Goal: Browse casually

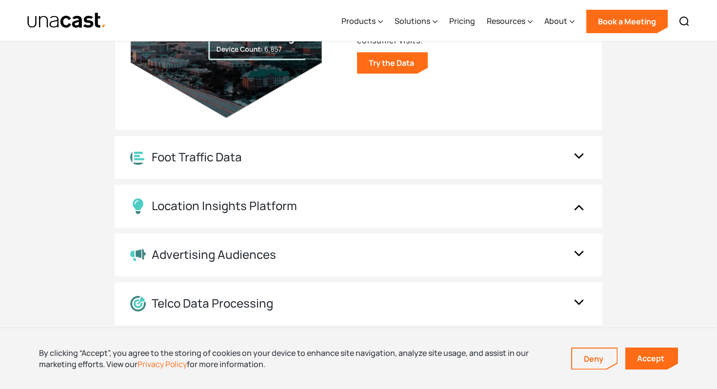
scroll to position [1180, 0]
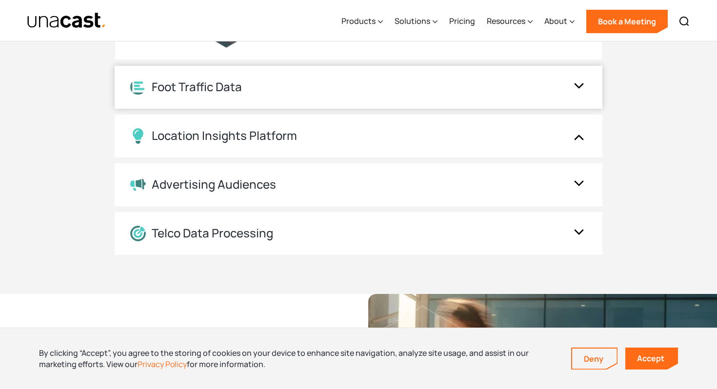
click at [447, 97] on div "Foot Traffic Data" at bounding box center [358, 87] width 487 height 43
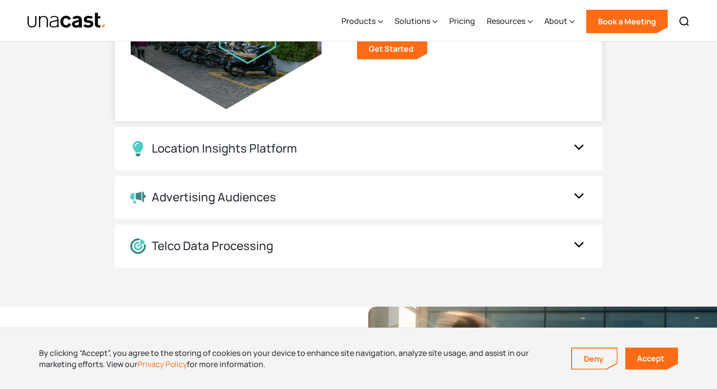
scroll to position [1268, 0]
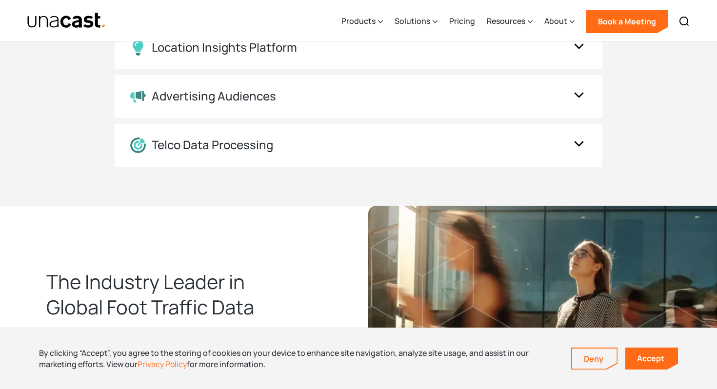
click at [432, 85] on div "Advertising Audiences" at bounding box center [358, 96] width 487 height 43
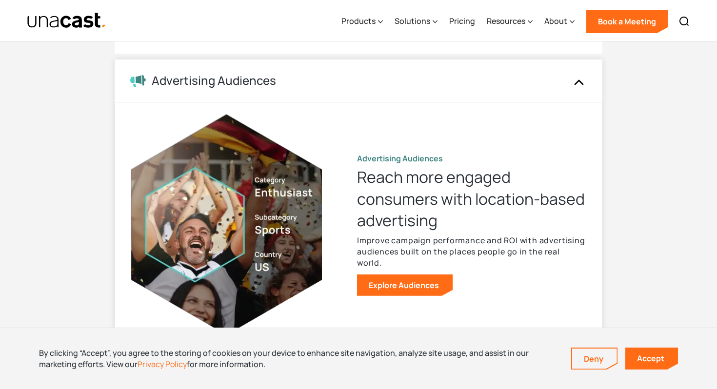
scroll to position [925, 0]
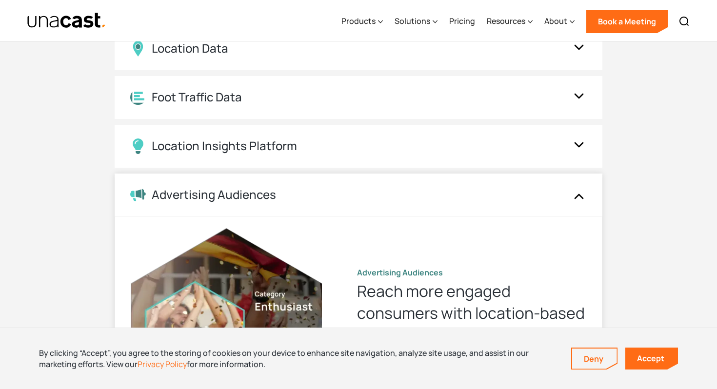
click at [282, 178] on div "Advertising Audiences" at bounding box center [358, 195] width 487 height 43
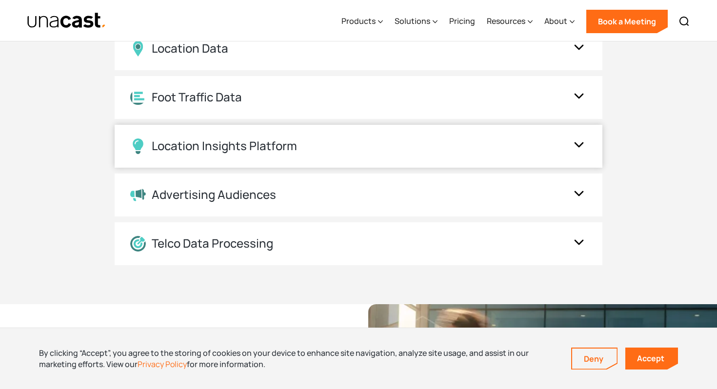
click at [285, 155] on div "Location Insights Platform" at bounding box center [358, 146] width 487 height 43
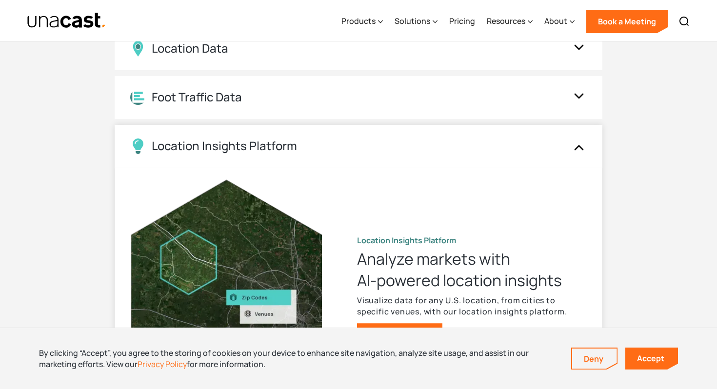
click at [282, 152] on div "Location Insights Platform" at bounding box center [224, 146] width 145 height 14
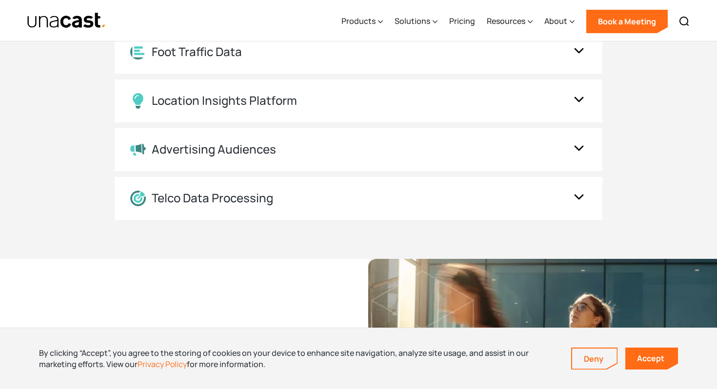
click at [262, 226] on div "UNACAST PRODUCTS Location intelligence solutions for every phase of the data an…" at bounding box center [358, 51] width 717 height 413
click at [261, 220] on div "UNACAST PRODUCTS Location intelligence solutions for every phase of the data an…" at bounding box center [358, 51] width 717 height 413
click at [261, 202] on div "Telco Data Processing" at bounding box center [212, 198] width 121 height 14
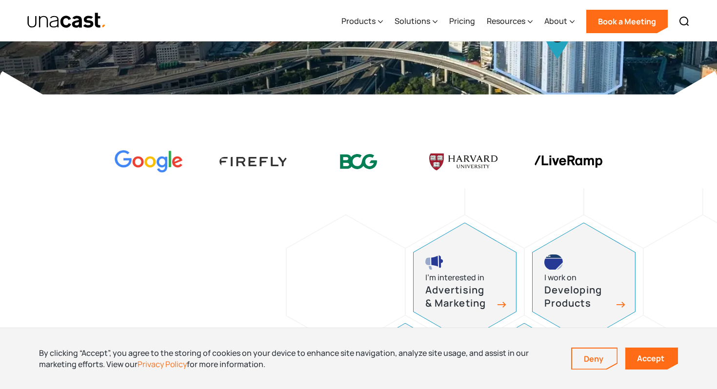
scroll to position [229, 0]
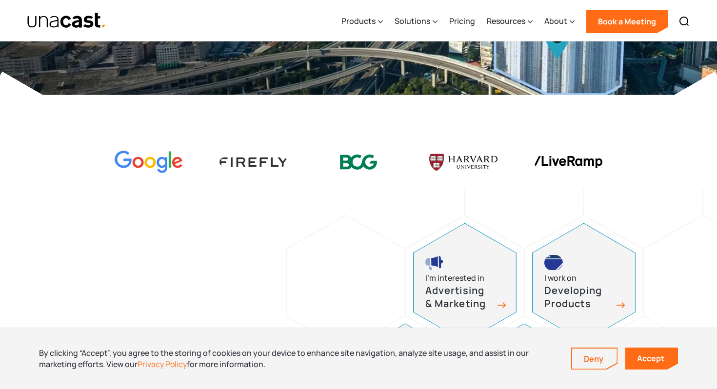
drag, startPoint x: 458, startPoint y: 242, endPoint x: 113, endPoint y: 1, distance: 421.2
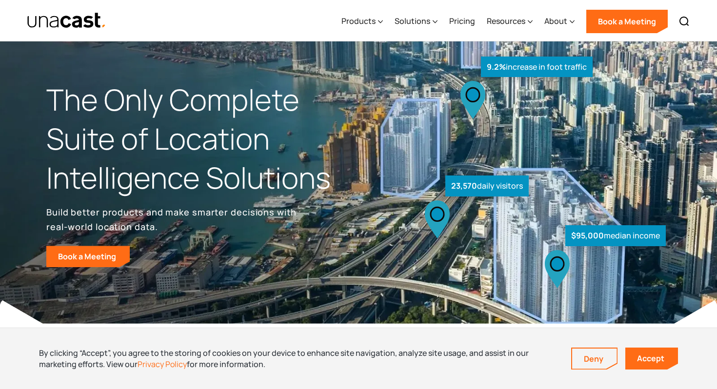
drag, startPoint x: 113, startPoint y: 19, endPoint x: 40, endPoint y: 20, distance: 72.6
click at [40, 20] on div "Products Location Intelligence Global Location Data Foot Traffic Data Location …" at bounding box center [358, 20] width 702 height 41
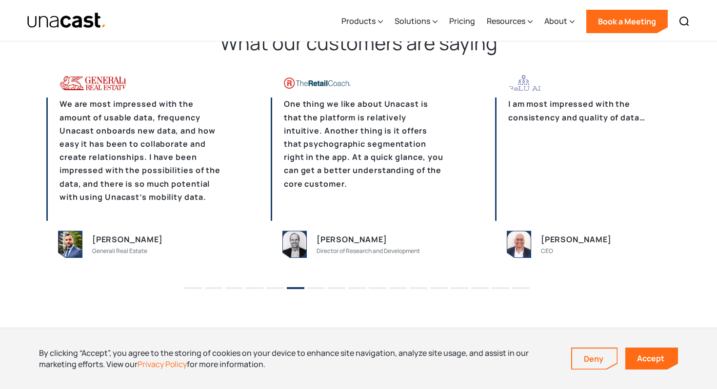
scroll to position [2372, 0]
click at [265, 292] on section "What our customers are saying We already had the framework for data. So on our …" at bounding box center [358, 164] width 717 height 345
click at [266, 292] on section "What our customers are saying We already had the framework for data. So on our …" at bounding box center [358, 164] width 717 height 345
click at [268, 291] on li "5" at bounding box center [275, 285] width 18 height 15
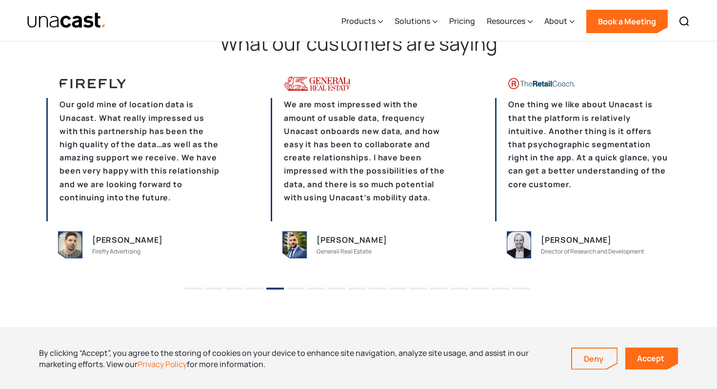
click at [249, 288] on button "4" at bounding box center [255, 289] width 18 height 2
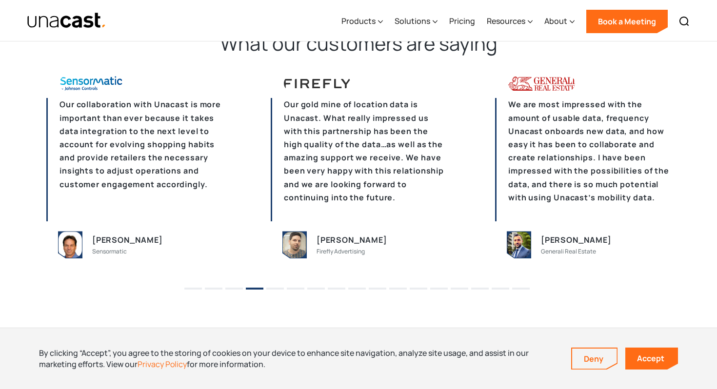
click at [216, 290] on li "2" at bounding box center [214, 285] width 18 height 15
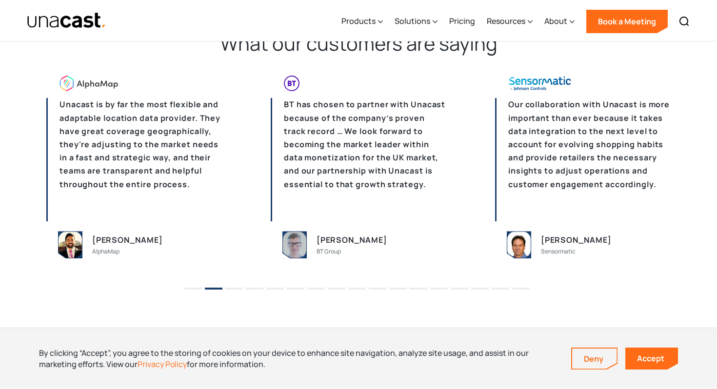
click at [189, 288] on button "1" at bounding box center [193, 289] width 18 height 2
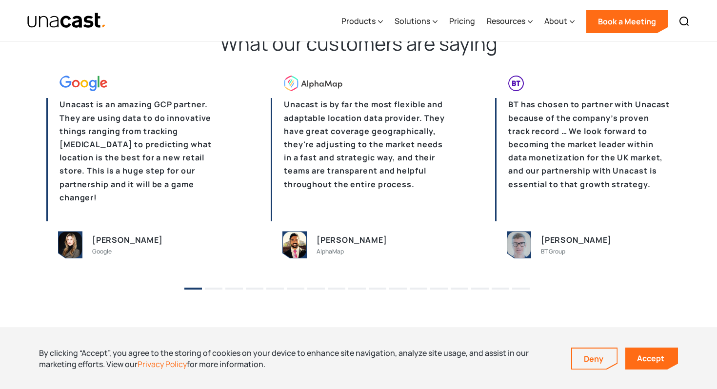
click at [235, 288] on button "3" at bounding box center [234, 289] width 18 height 2
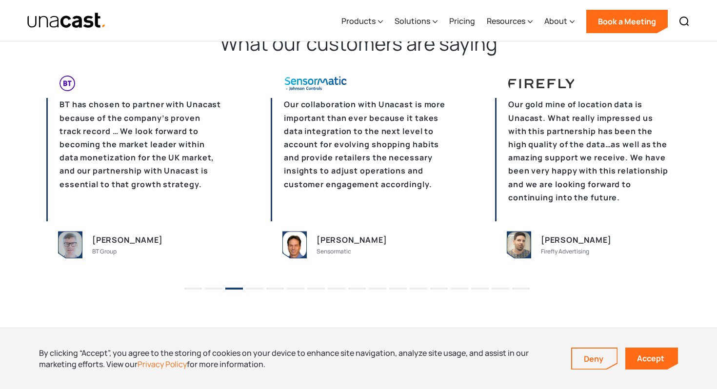
click at [235, 288] on button "3" at bounding box center [234, 289] width 18 height 2
click at [252, 288] on button "4" at bounding box center [255, 289] width 18 height 2
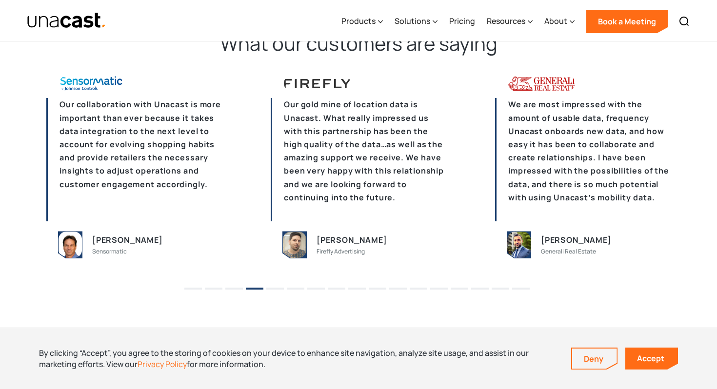
click at [337, 285] on li "8" at bounding box center [337, 285] width 18 height 15
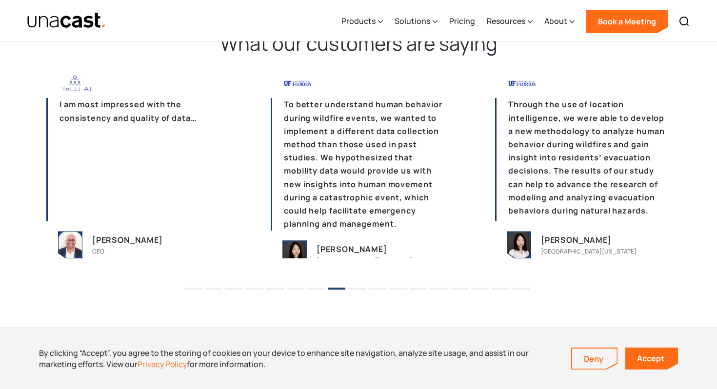
click at [337, 286] on li "8" at bounding box center [337, 285] width 18 height 15
click at [325, 286] on ul "1 2 3 4 5 6 7 8 9 10 11 12 13 14 15 16 17" at bounding box center [358, 285] width 717 height 15
click at [323, 288] on button "7" at bounding box center [316, 289] width 18 height 2
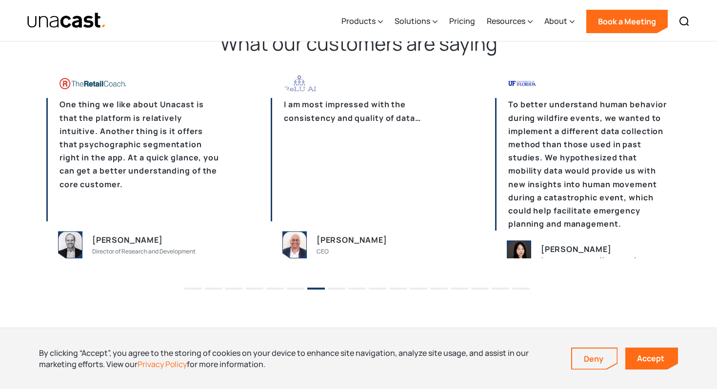
click at [195, 291] on li "1" at bounding box center [193, 285] width 18 height 15
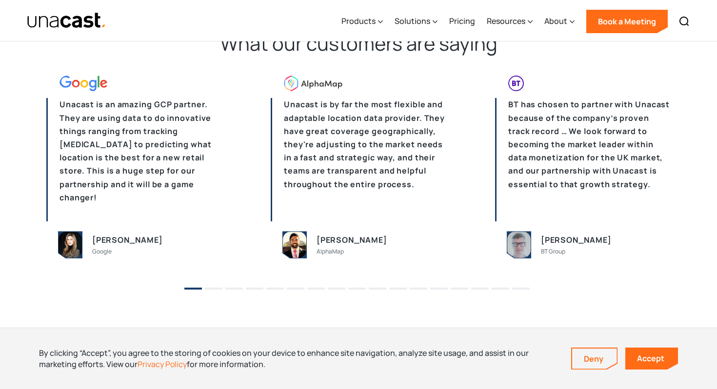
click at [207, 291] on li "2" at bounding box center [214, 285] width 18 height 15
click at [210, 291] on li "2" at bounding box center [214, 285] width 18 height 15
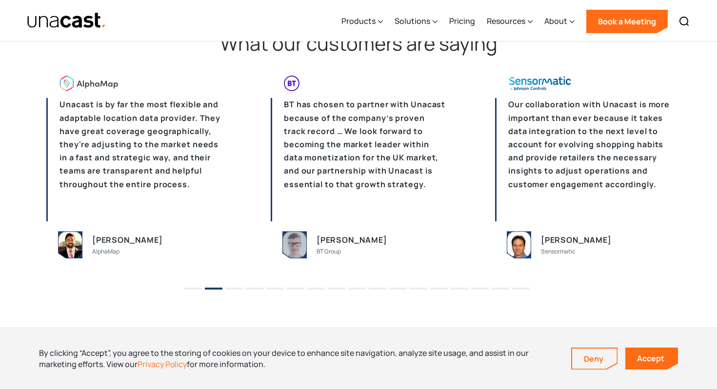
click at [264, 288] on ul "1 2 3 4 5 6 7 8 9 10 11 12 13 14 15 16 17" at bounding box center [358, 285] width 717 height 15
click at [276, 288] on button "5" at bounding box center [275, 289] width 18 height 2
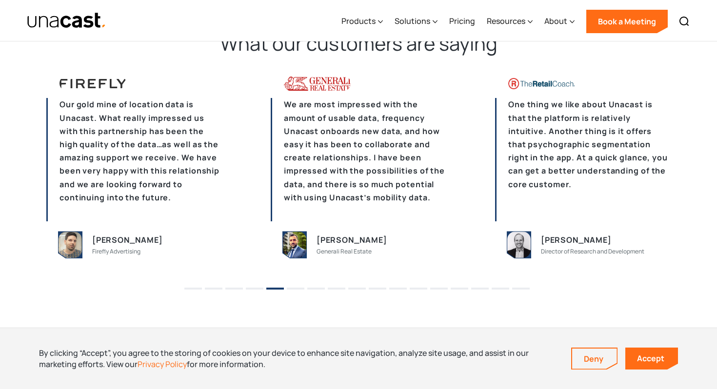
click at [290, 288] on button "6" at bounding box center [296, 289] width 18 height 2
click at [292, 290] on li "6" at bounding box center [296, 285] width 18 height 15
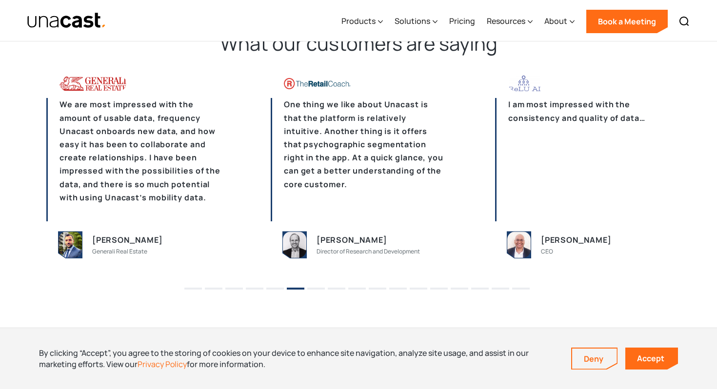
click at [365, 288] on button "9" at bounding box center [357, 289] width 18 height 2
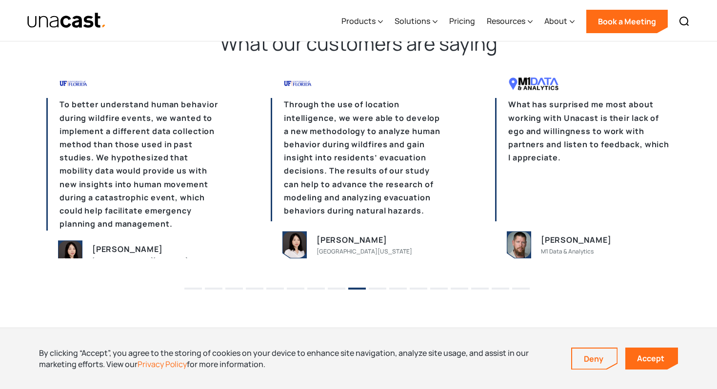
click at [376, 288] on button "10" at bounding box center [378, 289] width 18 height 2
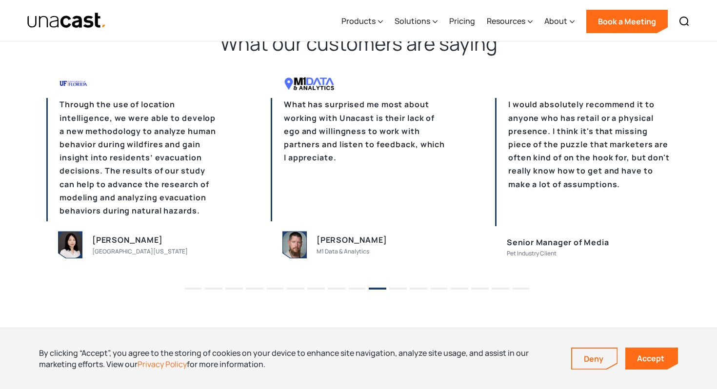
click at [440, 286] on li "13" at bounding box center [439, 285] width 18 height 15
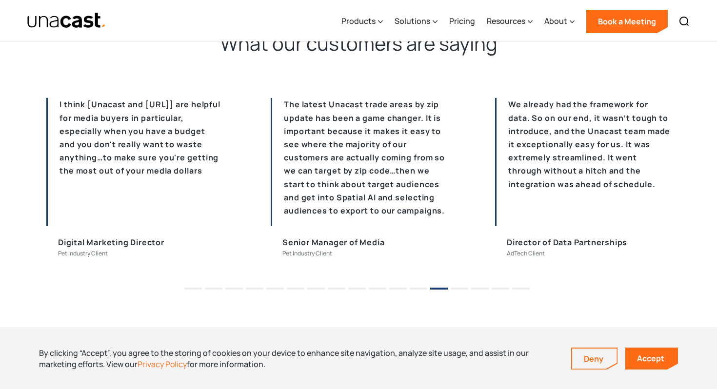
click at [450, 286] on li "14" at bounding box center [459, 285] width 18 height 15
click at [456, 286] on li "14" at bounding box center [459, 285] width 18 height 15
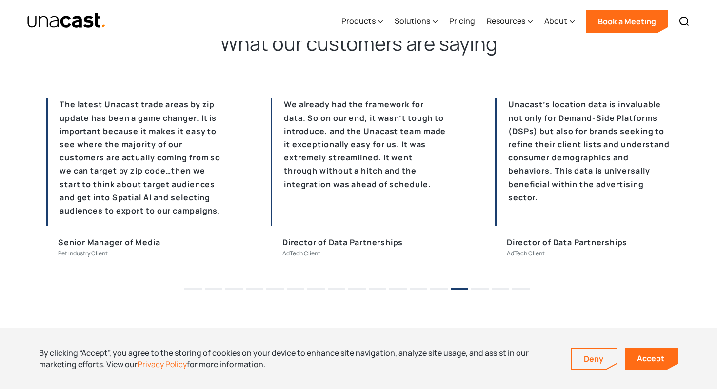
click at [519, 289] on li "17" at bounding box center [521, 285] width 18 height 15
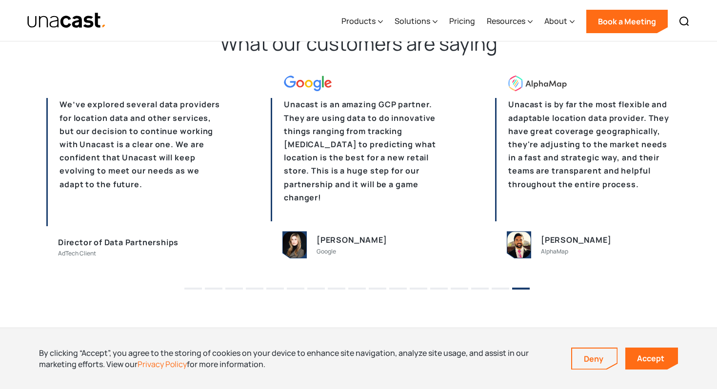
click at [505, 289] on li "16" at bounding box center [500, 285] width 18 height 15
click at [504, 290] on li "16" at bounding box center [500, 285] width 18 height 15
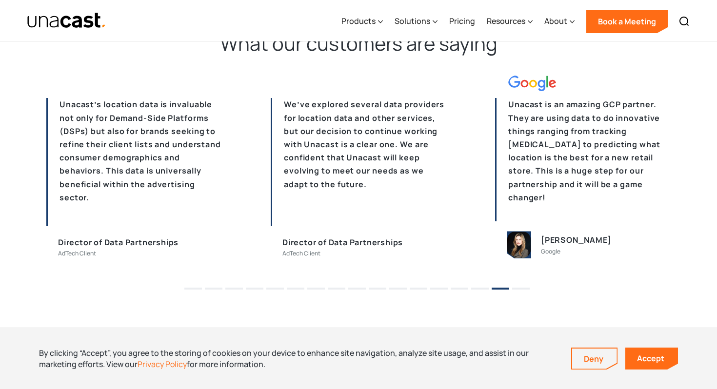
click at [457, 289] on li "14" at bounding box center [459, 285] width 18 height 15
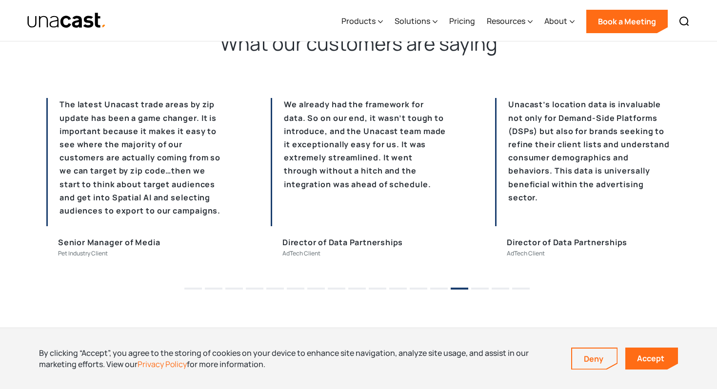
click at [441, 289] on li "13" at bounding box center [439, 285] width 18 height 15
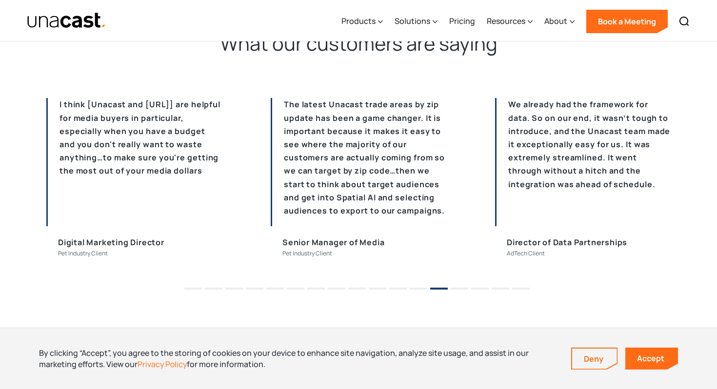
click at [389, 288] on button "11" at bounding box center [398, 289] width 18 height 2
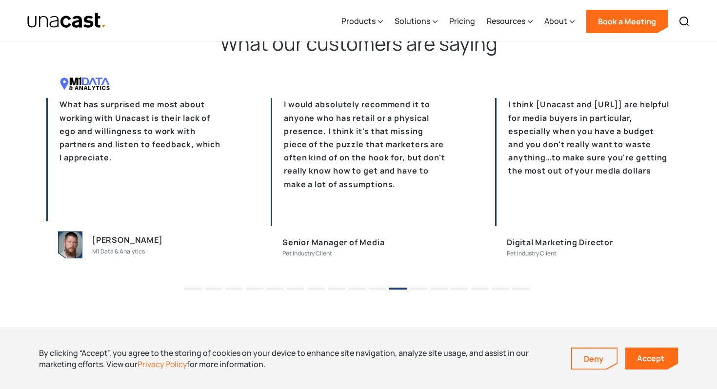
click at [375, 289] on button "10" at bounding box center [378, 289] width 18 height 2
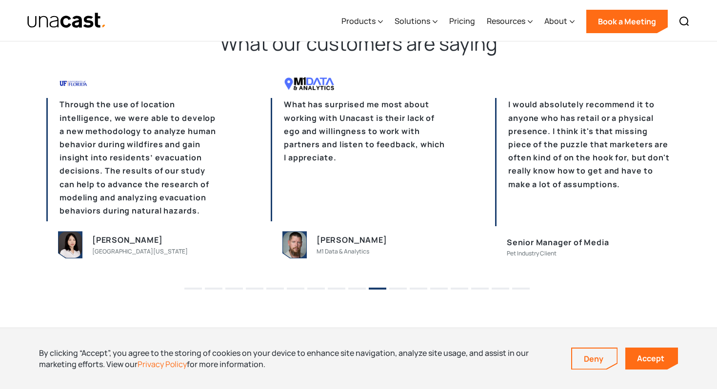
click at [336, 287] on li "8" at bounding box center [337, 285] width 18 height 15
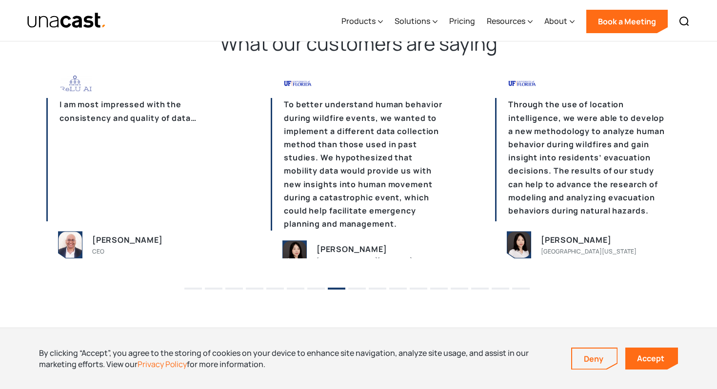
click at [331, 287] on li "8" at bounding box center [337, 285] width 18 height 15
click at [317, 287] on li "7" at bounding box center [316, 285] width 18 height 15
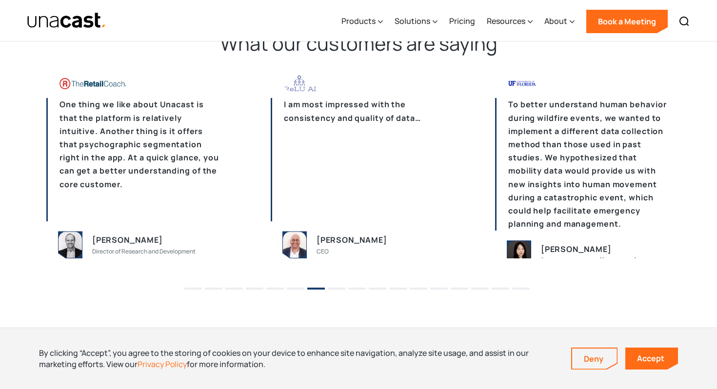
click at [264, 291] on ul "1 2 3 4 5 6 7 8 9 10 11 12 13 14 15 16 17" at bounding box center [358, 285] width 717 height 15
click at [270, 290] on li "5" at bounding box center [275, 285] width 18 height 15
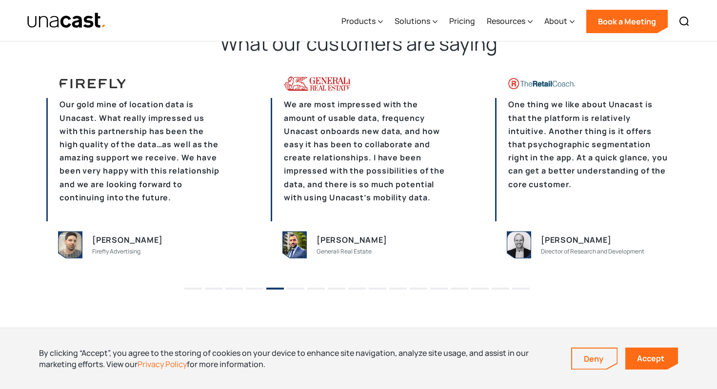
click at [254, 290] on li "4" at bounding box center [255, 285] width 18 height 15
click at [249, 291] on li "4" at bounding box center [255, 285] width 18 height 15
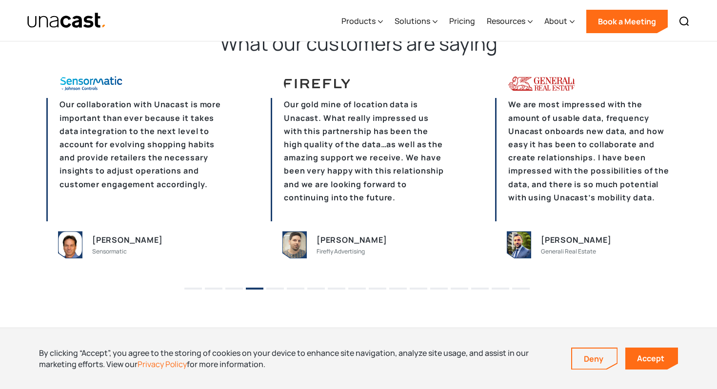
click at [218, 287] on li "2" at bounding box center [214, 285] width 18 height 15
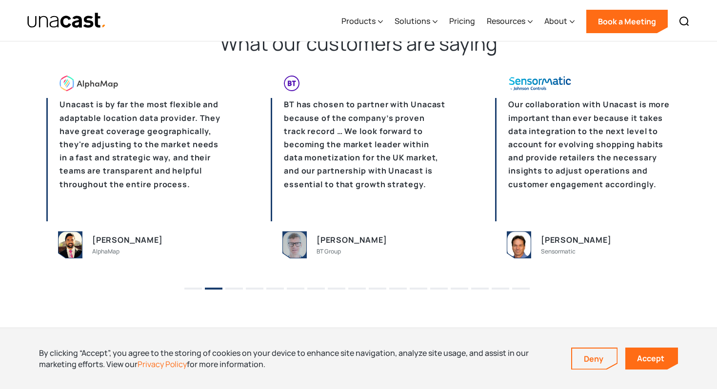
click at [201, 287] on li "1" at bounding box center [193, 285] width 18 height 15
click at [200, 287] on li "1" at bounding box center [193, 285] width 18 height 15
